Goal: Book appointment/travel/reservation

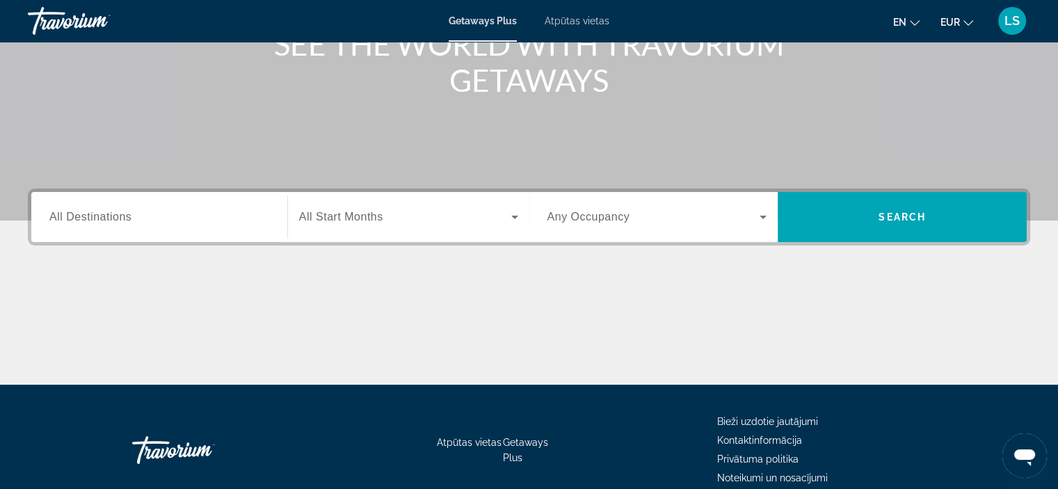
click at [592, 222] on span "Any Occupancy" at bounding box center [588, 217] width 83 height 12
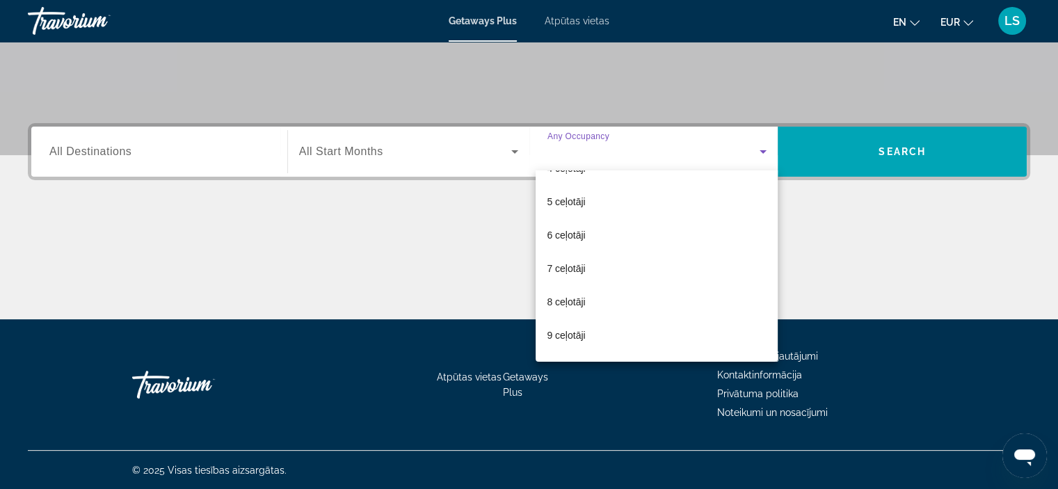
scroll to position [125, 0]
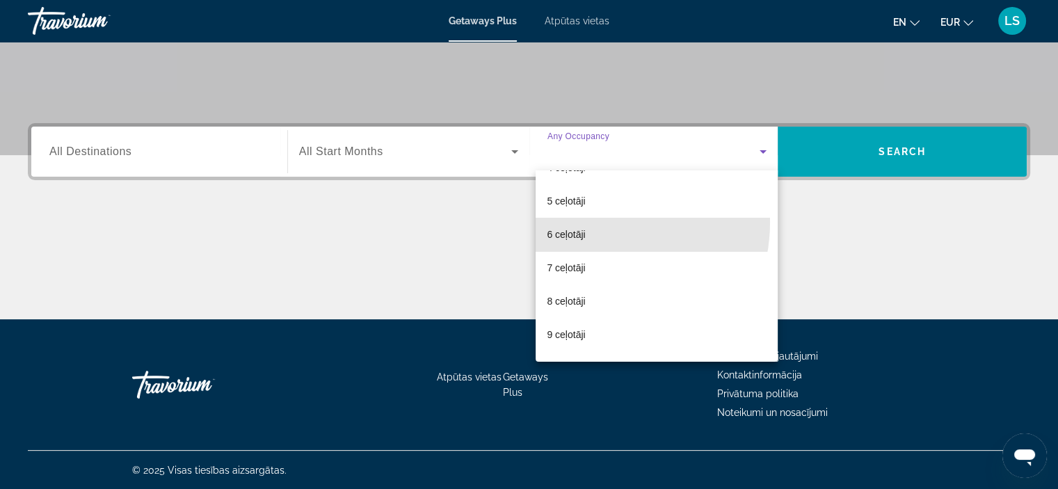
click at [592, 222] on mat-option "6 ceļotāji" at bounding box center [656, 234] width 242 height 33
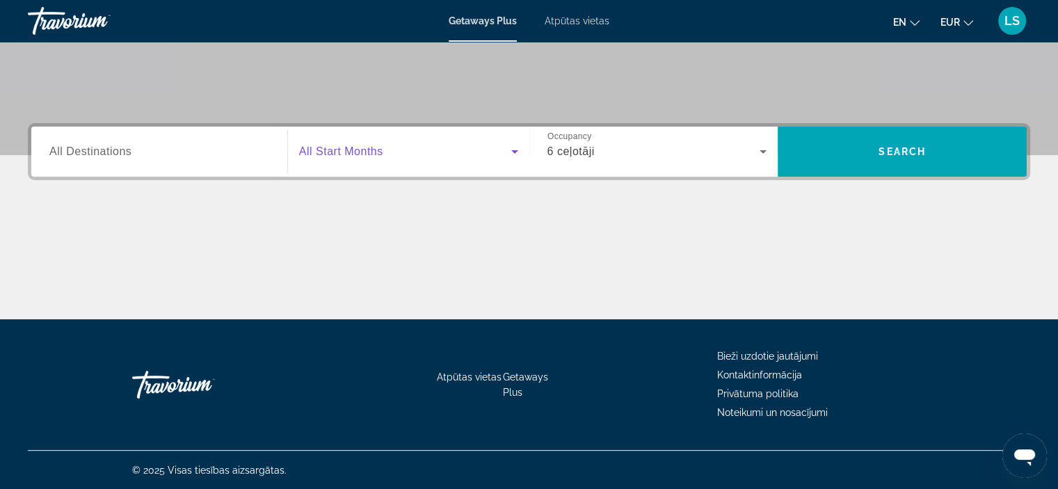
click at [364, 143] on span "Meklēšanas logrīks" at bounding box center [405, 151] width 212 height 17
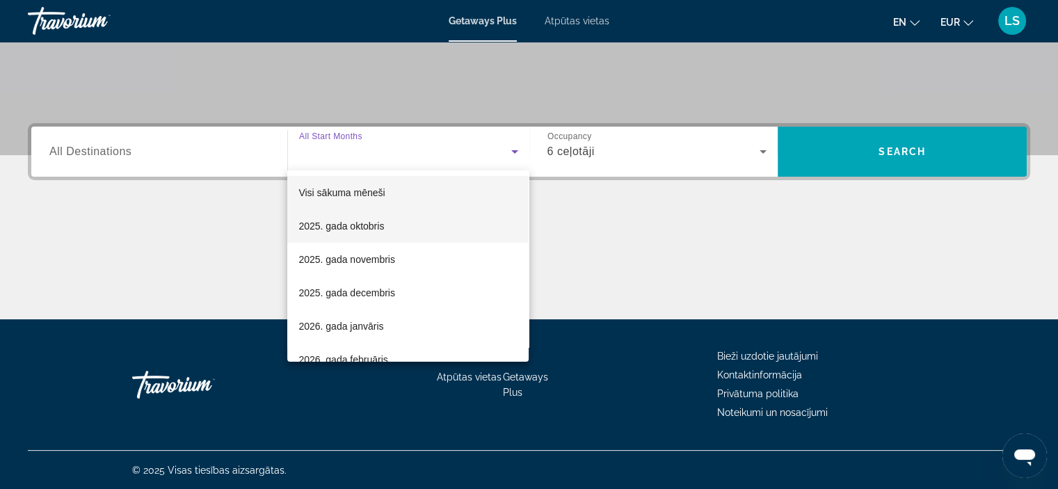
click at [376, 234] on span "2025. gada oktobris" at bounding box center [341, 226] width 86 height 17
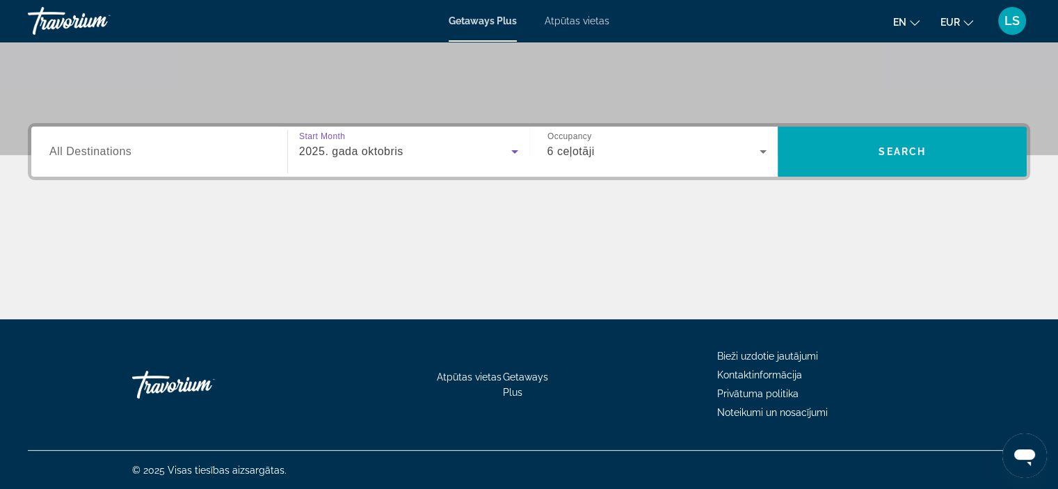
click at [164, 161] on div "Meklēšanas logrīks" at bounding box center [159, 152] width 220 height 40
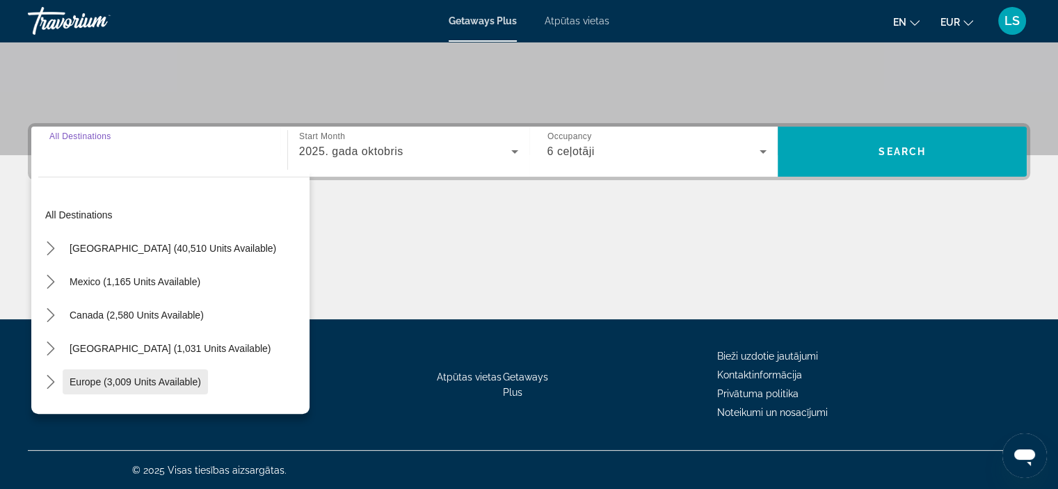
click at [129, 389] on span "Select destination: Europe (3,009 units available)" at bounding box center [135, 381] width 145 height 33
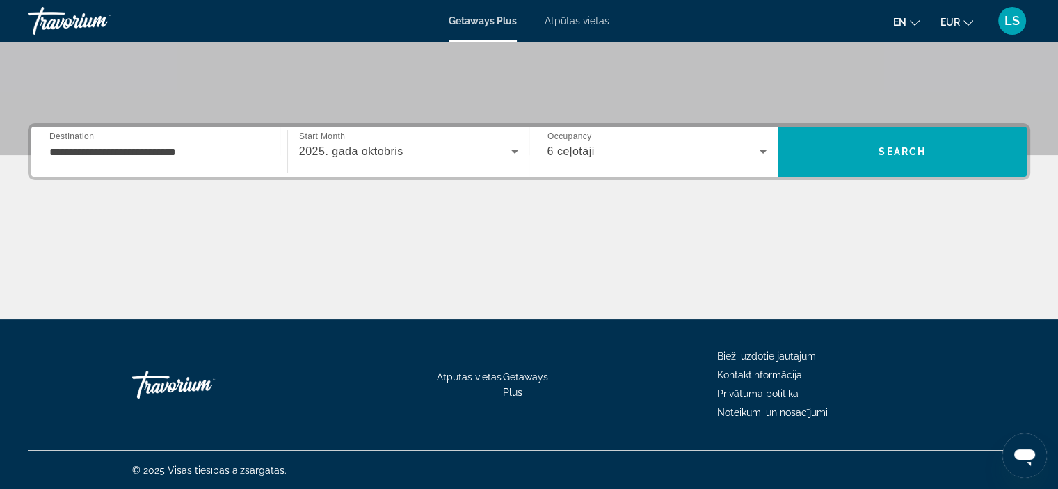
click at [101, 166] on div "**********" at bounding box center [159, 152] width 220 height 40
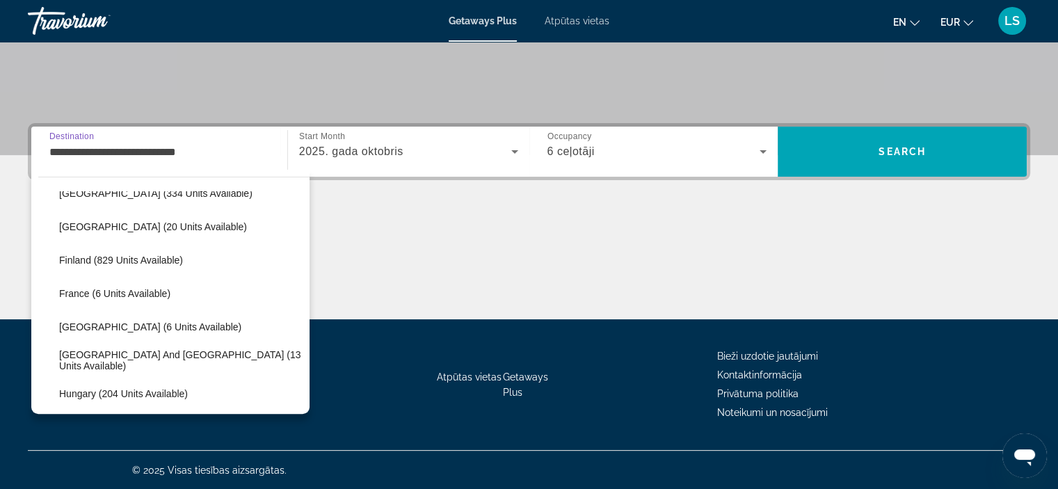
scroll to position [257, 0]
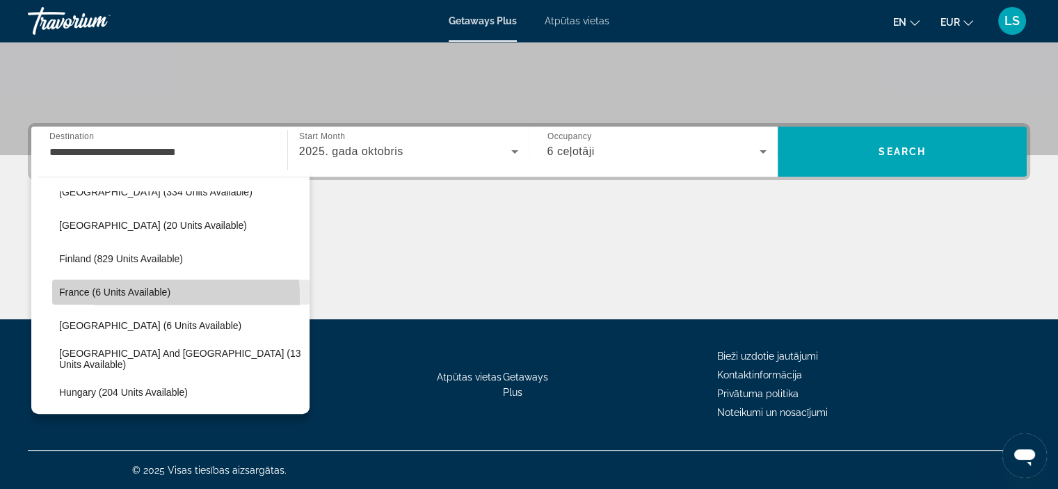
click at [108, 297] on span "Select destination: France (6 units available)" at bounding box center [180, 291] width 257 height 33
type input "**********"
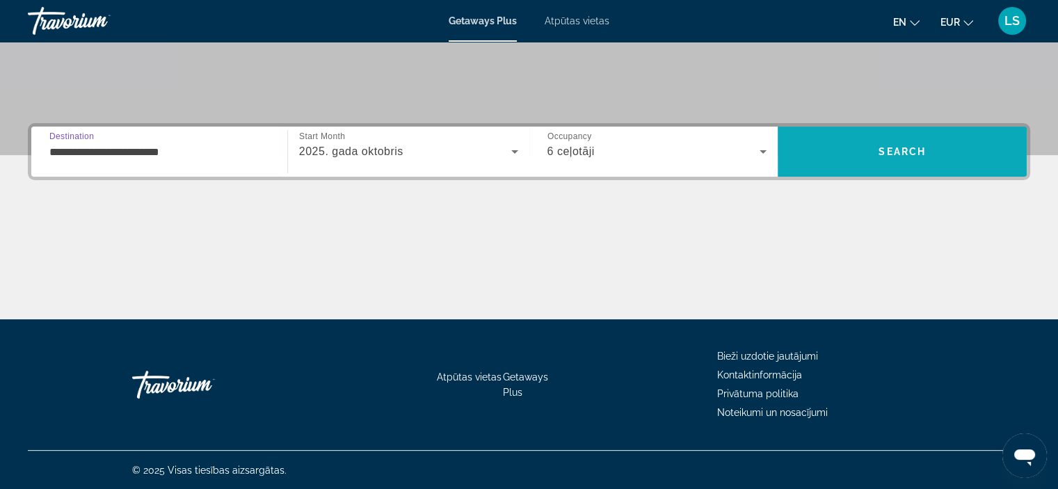
click at [872, 155] on span "Meklēt" at bounding box center [901, 151] width 249 height 33
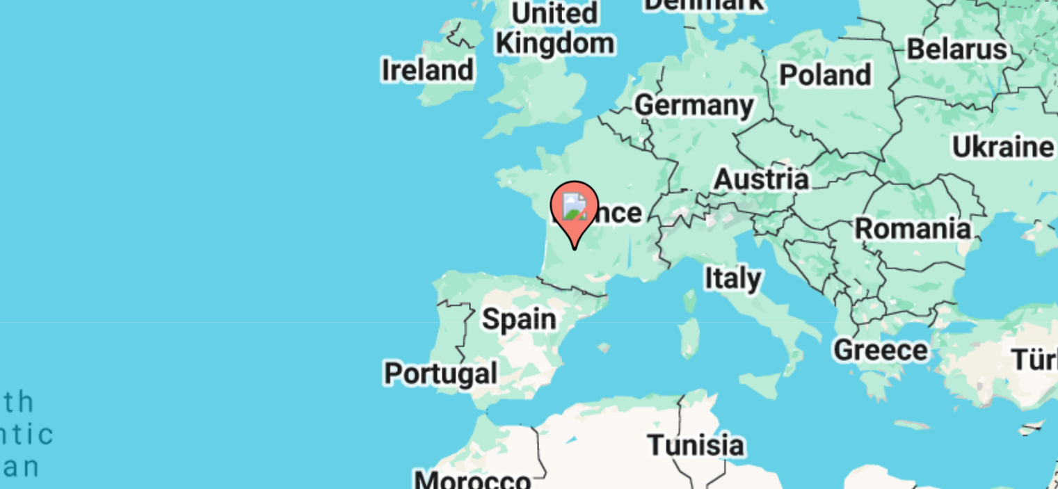
click at [647, 236] on div "To activate drag with keyboard, press Alt + Enter. Once in keyboard drag state,…" at bounding box center [529, 305] width 1002 height 417
click at [651, 222] on image "Galvenais saturs" at bounding box center [651, 220] width 8 height 8
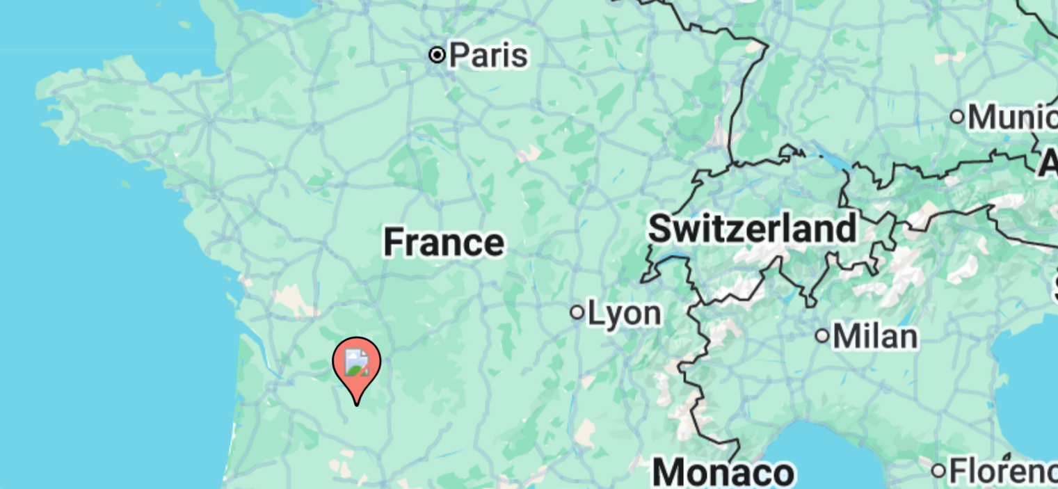
drag, startPoint x: 596, startPoint y: 243, endPoint x: 679, endPoint y: 204, distance: 91.8
click at [679, 204] on div "To activate drag with keyboard, press Alt + Enter. Once in keyboard drag state,…" at bounding box center [529, 305] width 1002 height 417
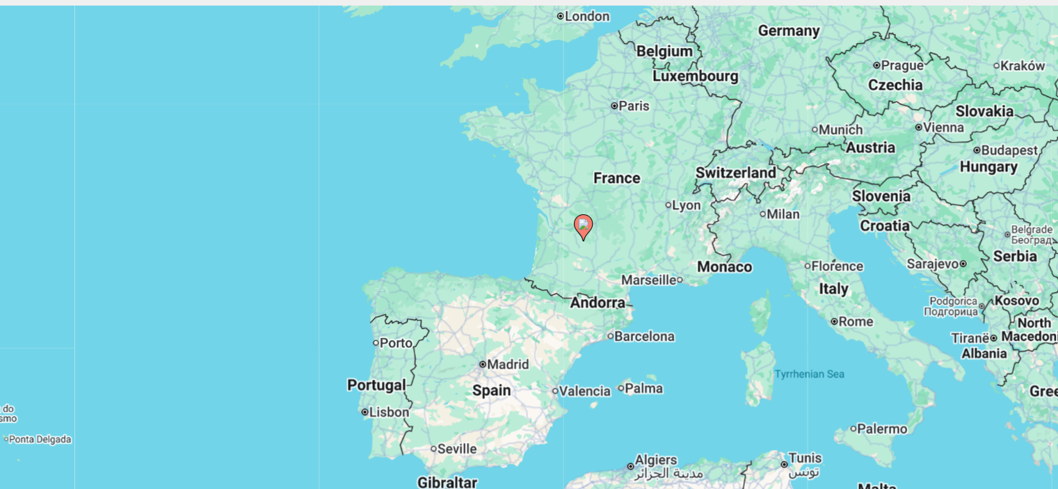
click at [615, 261] on icon "Galvenais saturs" at bounding box center [612, 259] width 13 height 18
type input "**********"
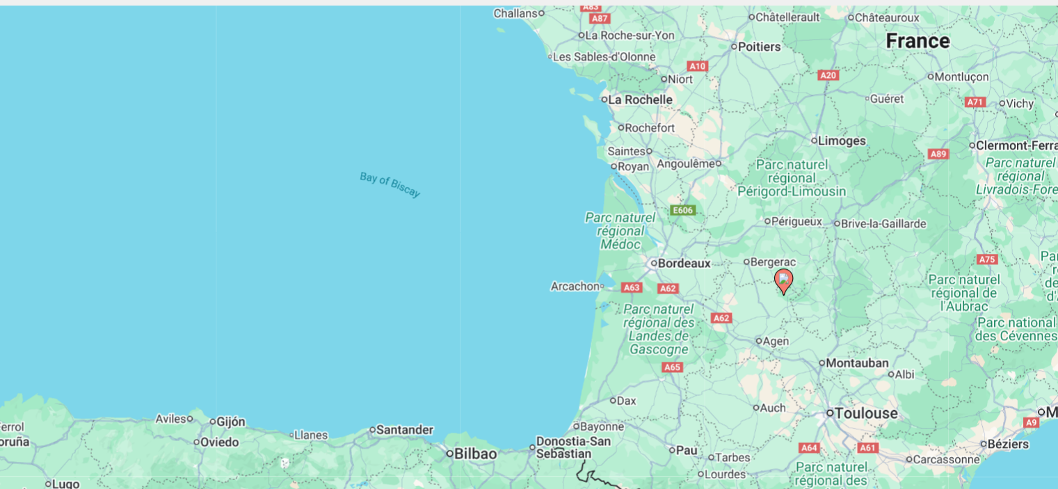
drag, startPoint x: 820, startPoint y: 207, endPoint x: 702, endPoint y: 386, distance: 214.6
click at [702, 386] on div "To activate drag with keyboard, press Alt + Enter. Once in keyboard drag state,…" at bounding box center [529, 305] width 1002 height 417
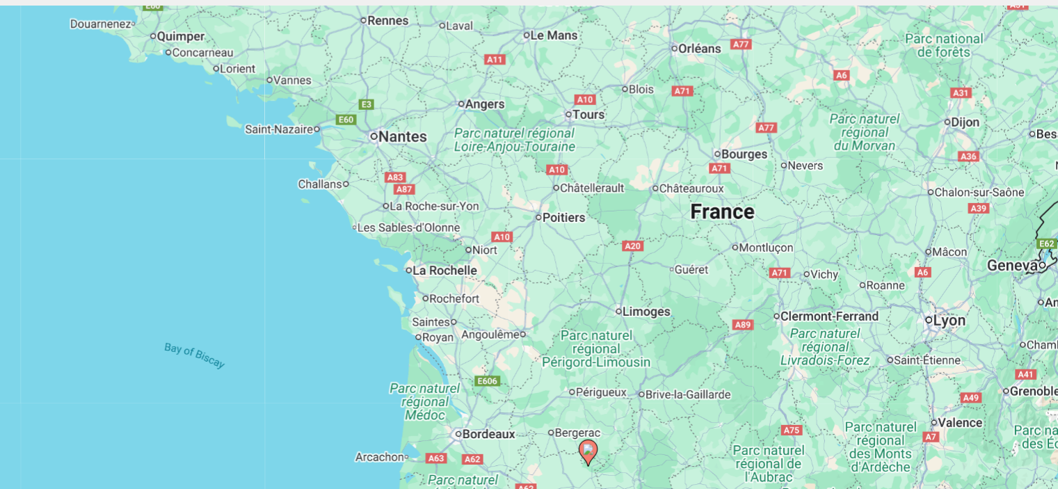
drag, startPoint x: 782, startPoint y: 306, endPoint x: 623, endPoint y: 391, distance: 180.1
click at [623, 391] on div "To activate drag with keyboard, press Alt + Enter. Once in keyboard drag state,…" at bounding box center [529, 305] width 1002 height 417
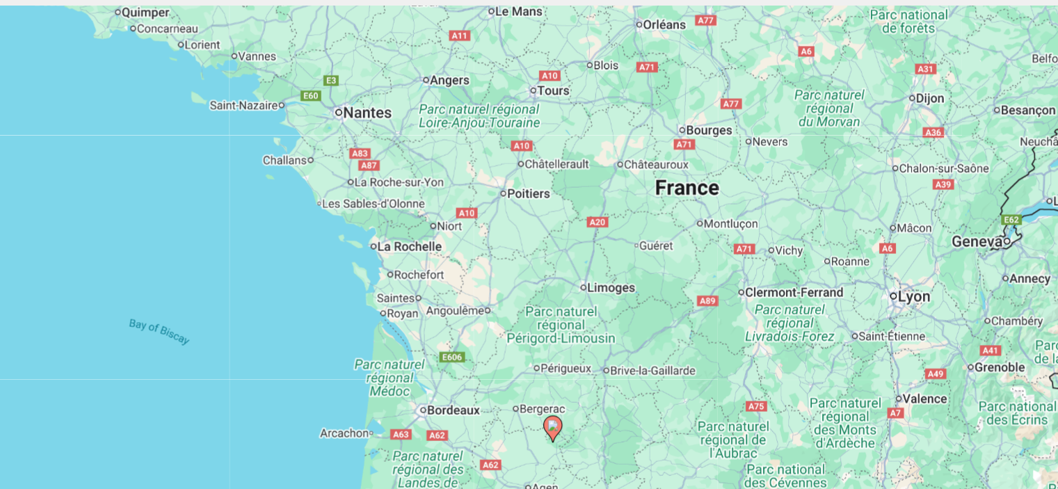
click at [590, 406] on image "Galvenais saturs" at bounding box center [591, 403] width 8 height 8
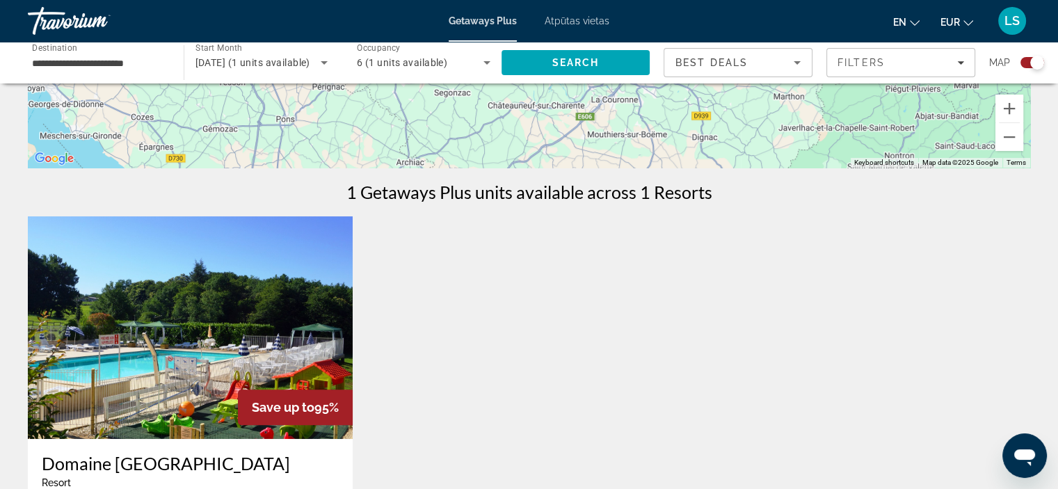
scroll to position [349, 0]
